Goal: Find specific page/section: Find specific page/section

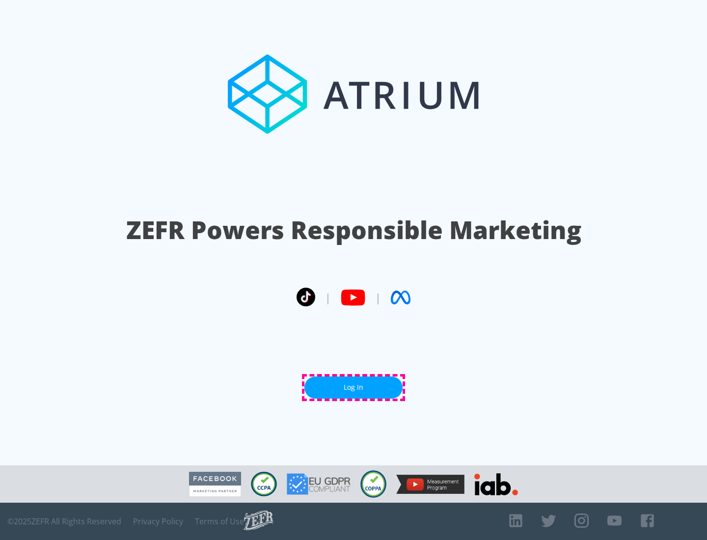
click at [353, 387] on link "Log In" at bounding box center [353, 388] width 98 height 22
